Goal: Transaction & Acquisition: Subscribe to service/newsletter

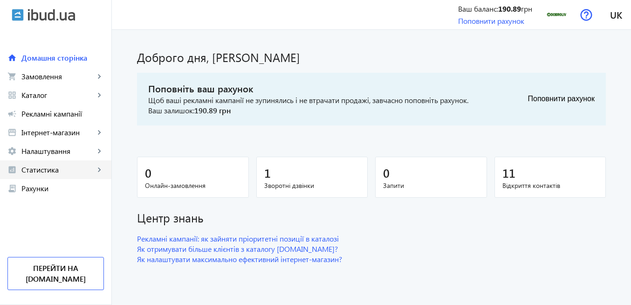
click at [56, 170] on span "Статистика" at bounding box center [57, 169] width 73 height 9
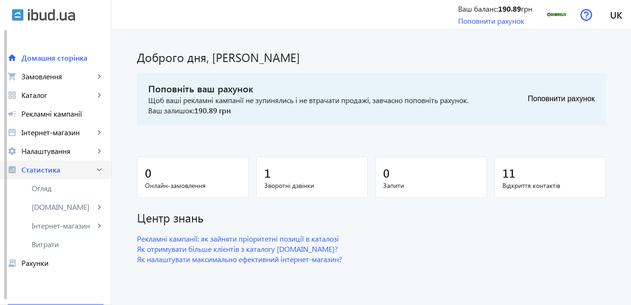
scroll to position [36, 0]
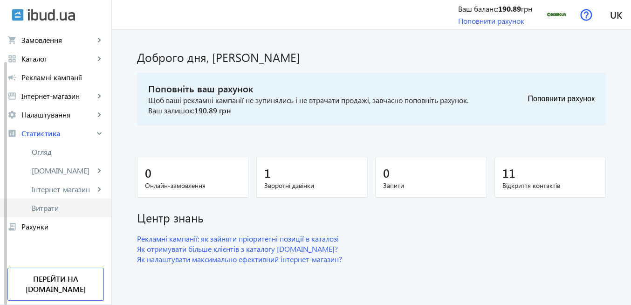
click at [64, 205] on span "Витрати" at bounding box center [68, 207] width 72 height 9
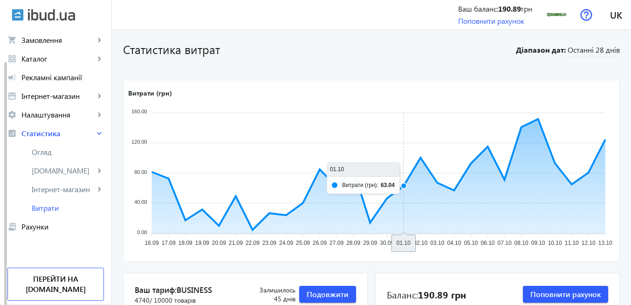
scroll to position [56, 0]
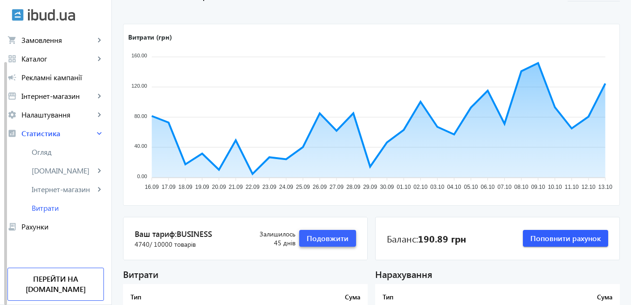
click at [332, 236] on span "Подовжити" at bounding box center [327, 238] width 42 height 10
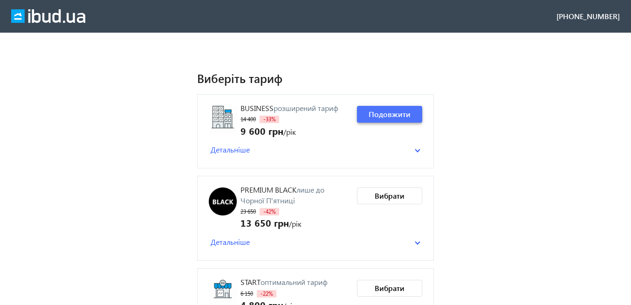
click at [381, 113] on span "Подовжити" at bounding box center [389, 114] width 42 height 10
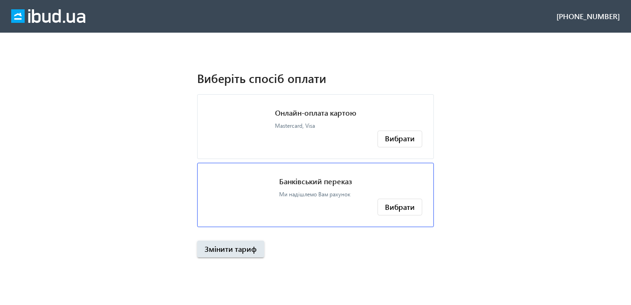
click at [313, 181] on p "Банківський переказ" at bounding box center [315, 181] width 73 height 10
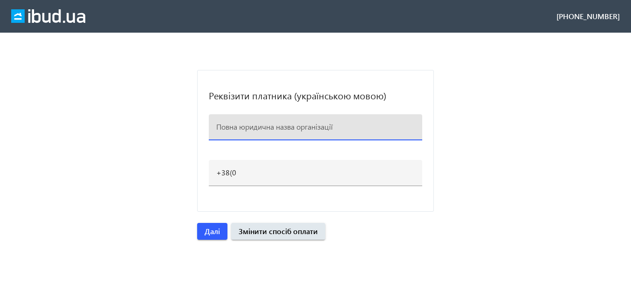
click at [279, 130] on input at bounding box center [315, 127] width 198 height 10
type input "Добролив"
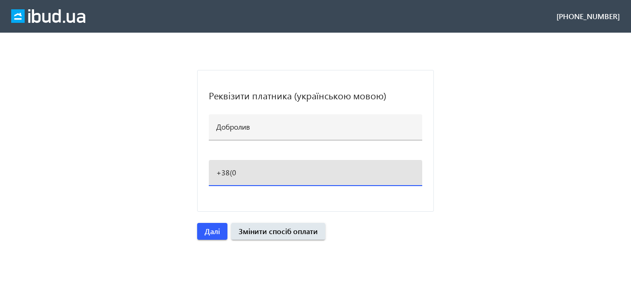
click at [261, 174] on input "+38(0" at bounding box center [315, 172] width 198 height 10
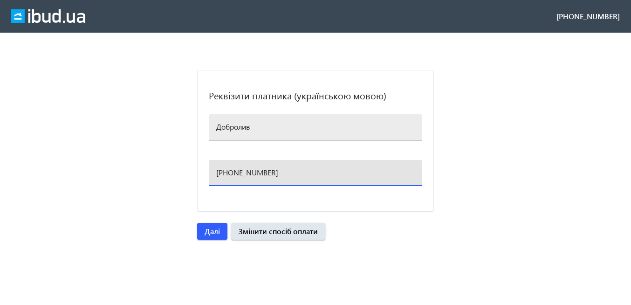
type input "[PHONE_NUMBER]"
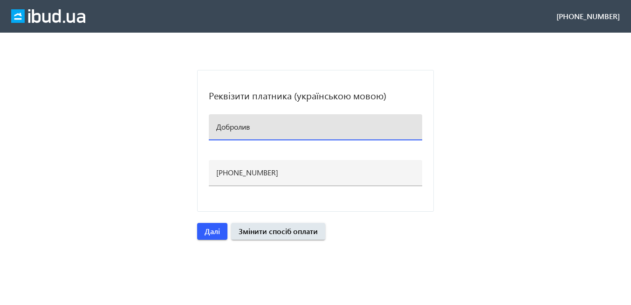
drag, startPoint x: 263, startPoint y: 130, endPoint x: 209, endPoint y: 126, distance: 53.7
click at [209, 126] on div "Добролив" at bounding box center [315, 127] width 213 height 26
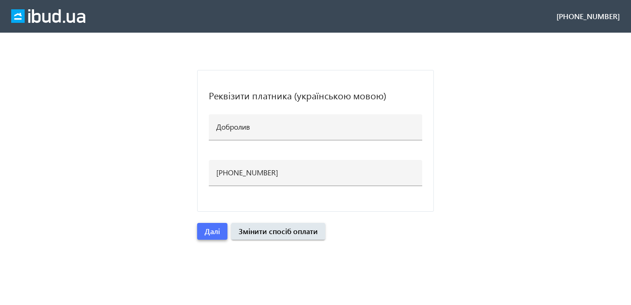
click at [214, 233] on span "Далі" at bounding box center [211, 231] width 15 height 10
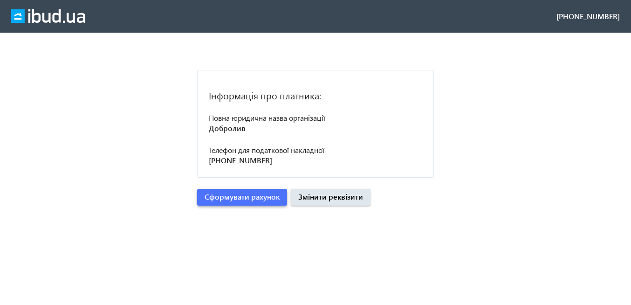
click at [230, 200] on span "Сформувати рахунок" at bounding box center [241, 196] width 75 height 10
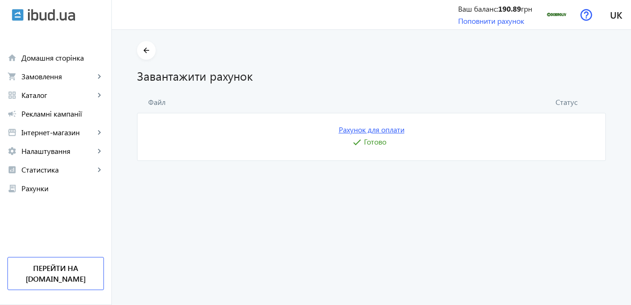
click at [363, 128] on link "Рахунок для оплати" at bounding box center [372, 129] width 66 height 10
click at [555, 19] on img at bounding box center [556, 14] width 21 height 21
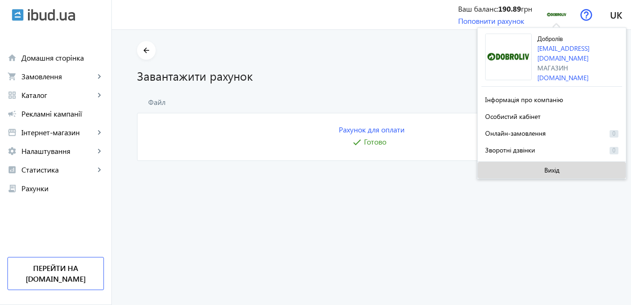
click at [547, 170] on span "Вихід" at bounding box center [551, 169] width 15 height 7
